Goal: Navigation & Orientation: Find specific page/section

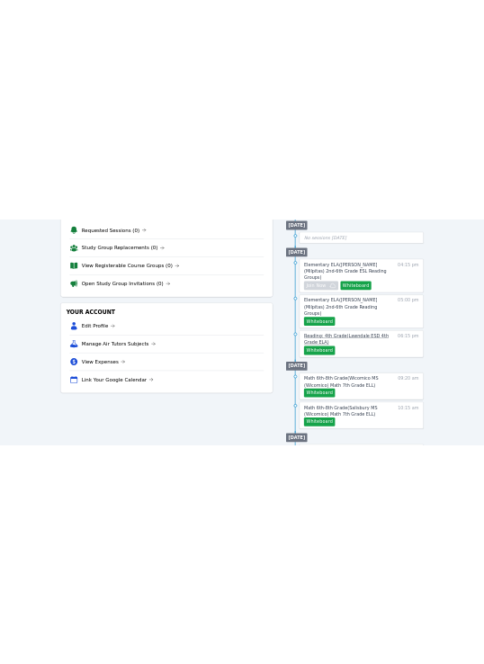
scroll to position [156, 0]
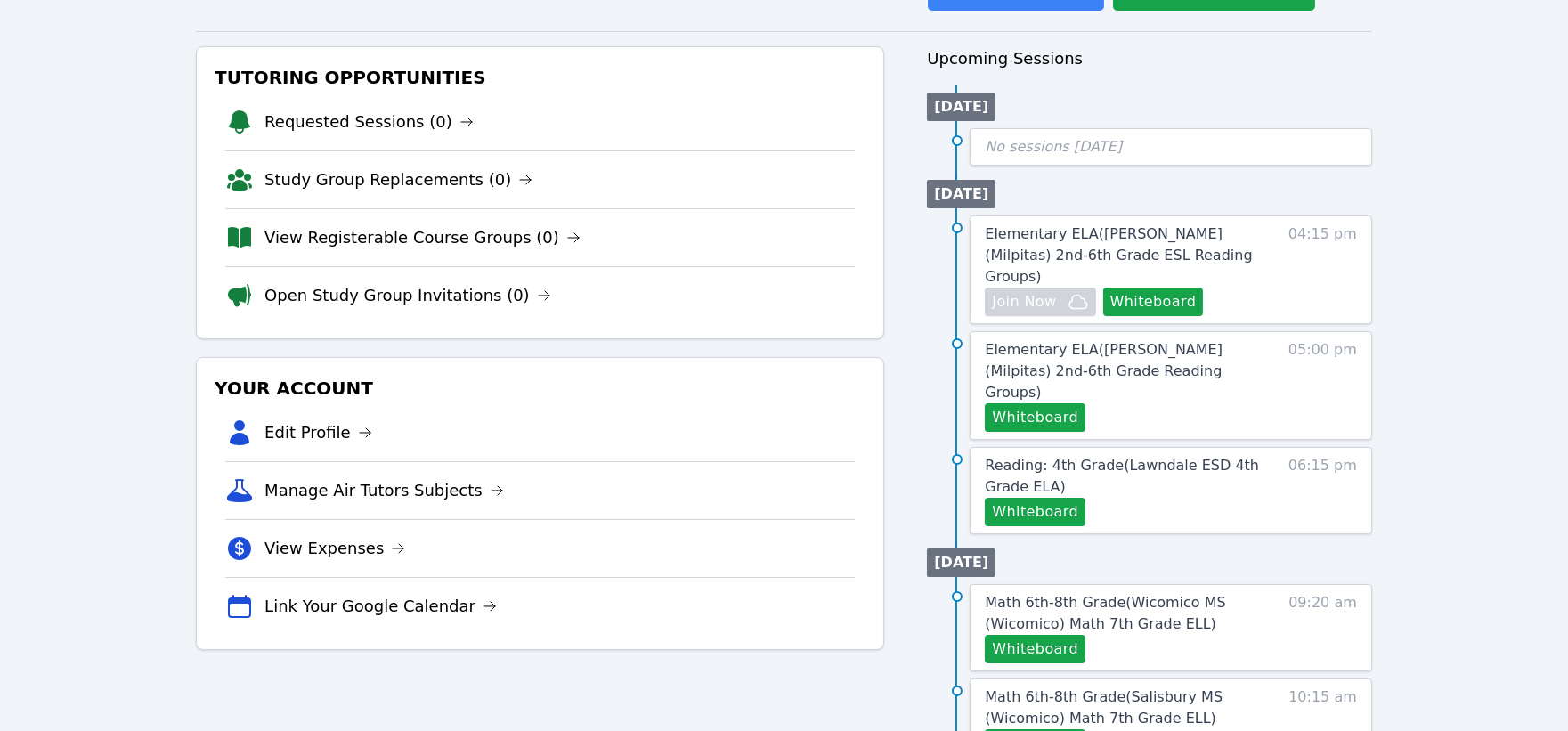
click at [166, 423] on div "Home Sessions Study Groups Students Messages Open user menu Peggy Koutas Open m…" at bounding box center [784, 627] width 1568 height 1563
click at [102, 223] on div "Home Sessions Study Groups Students Messages Open user menu Peggy Koutas Open m…" at bounding box center [784, 627] width 1568 height 1563
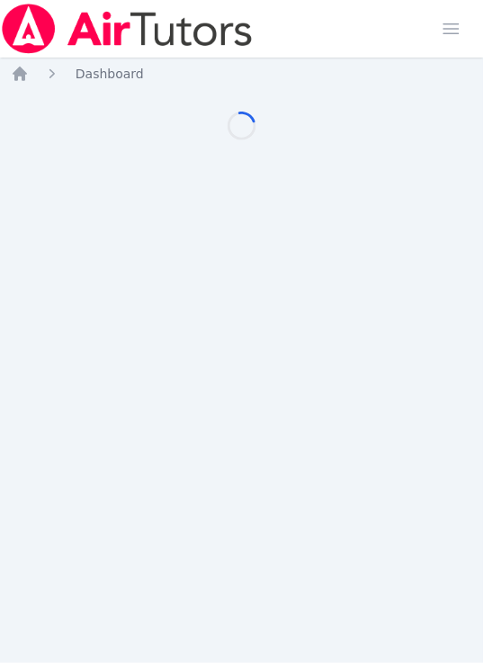
scroll to position [156, 0]
